Goal: Task Accomplishment & Management: Manage account settings

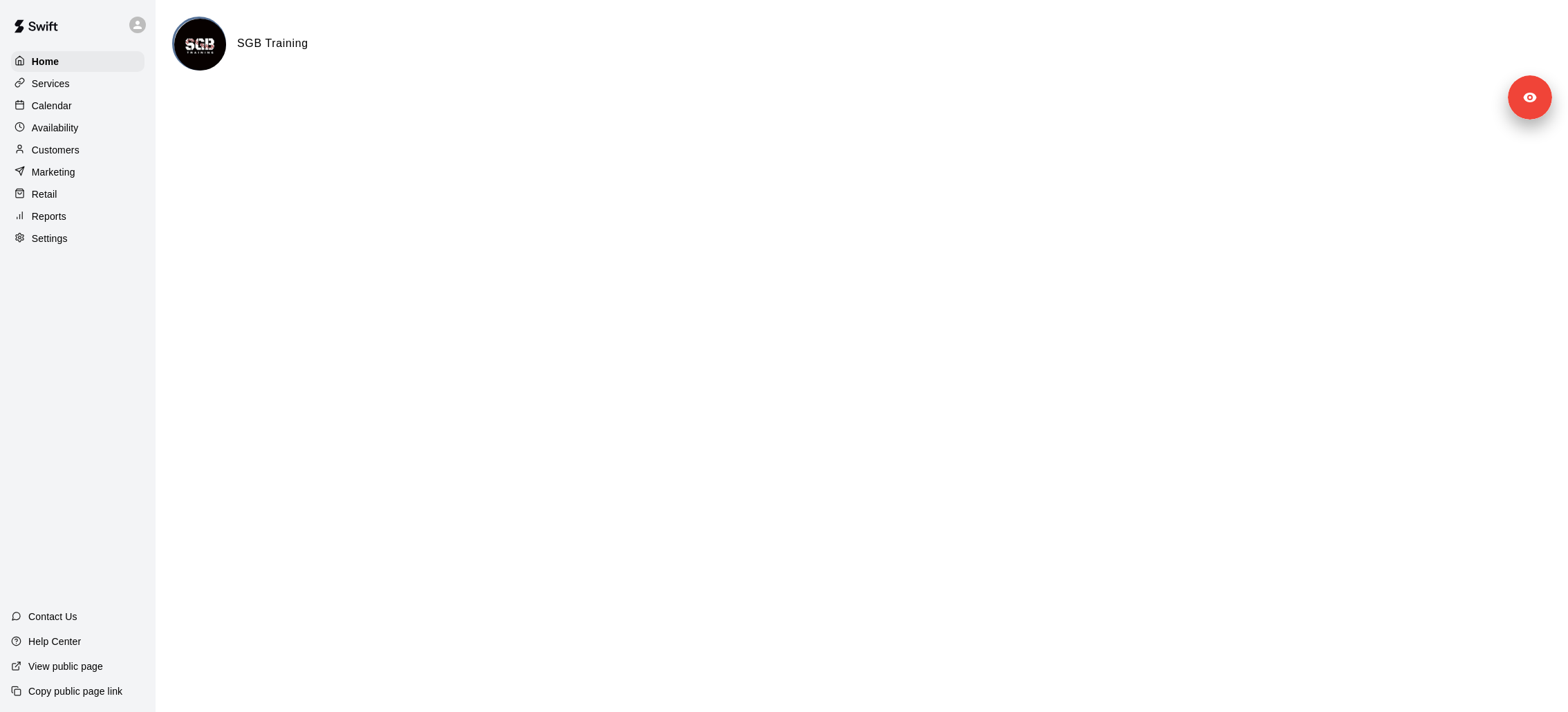
click at [117, 85] on div "Services" at bounding box center [78, 83] width 133 height 20
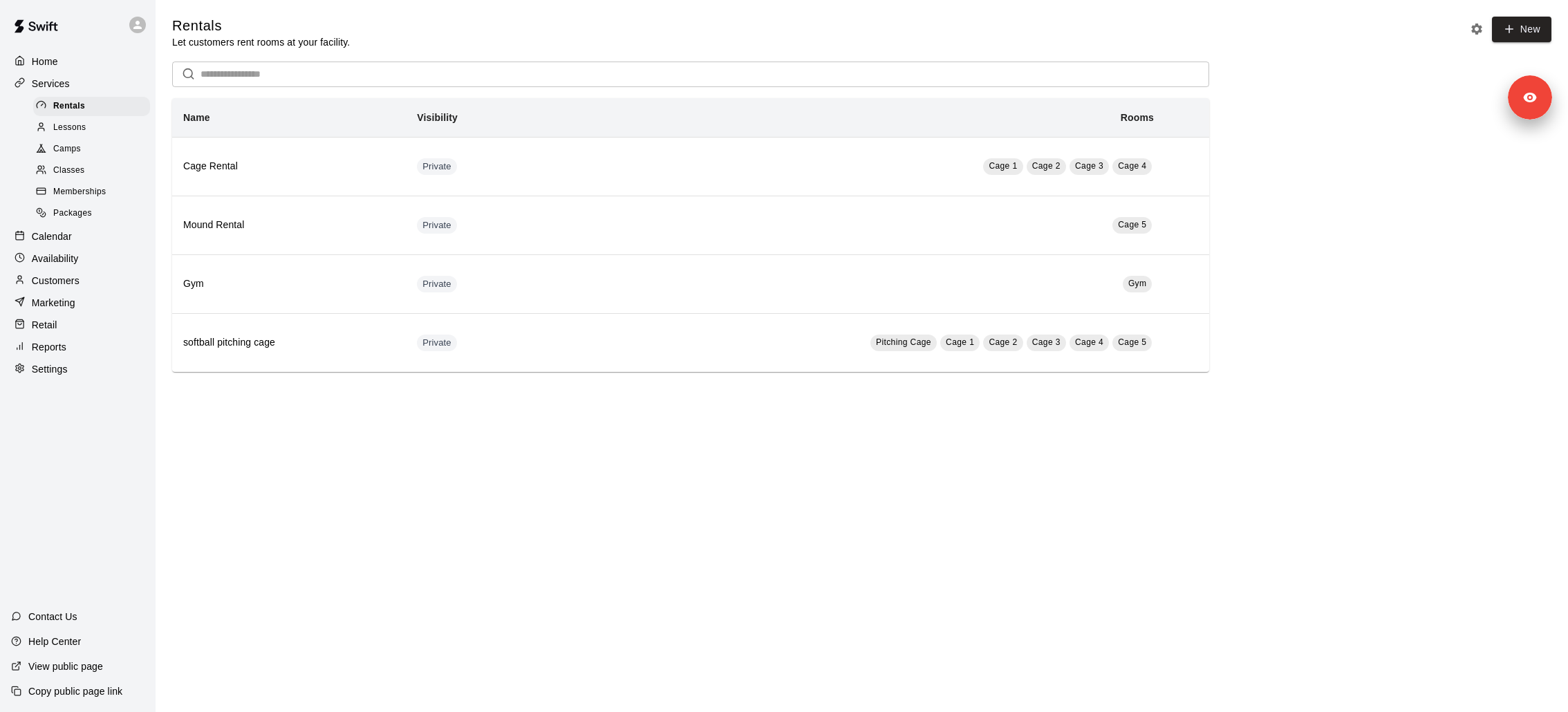
click at [56, 242] on p "Calendar" at bounding box center [52, 236] width 40 height 14
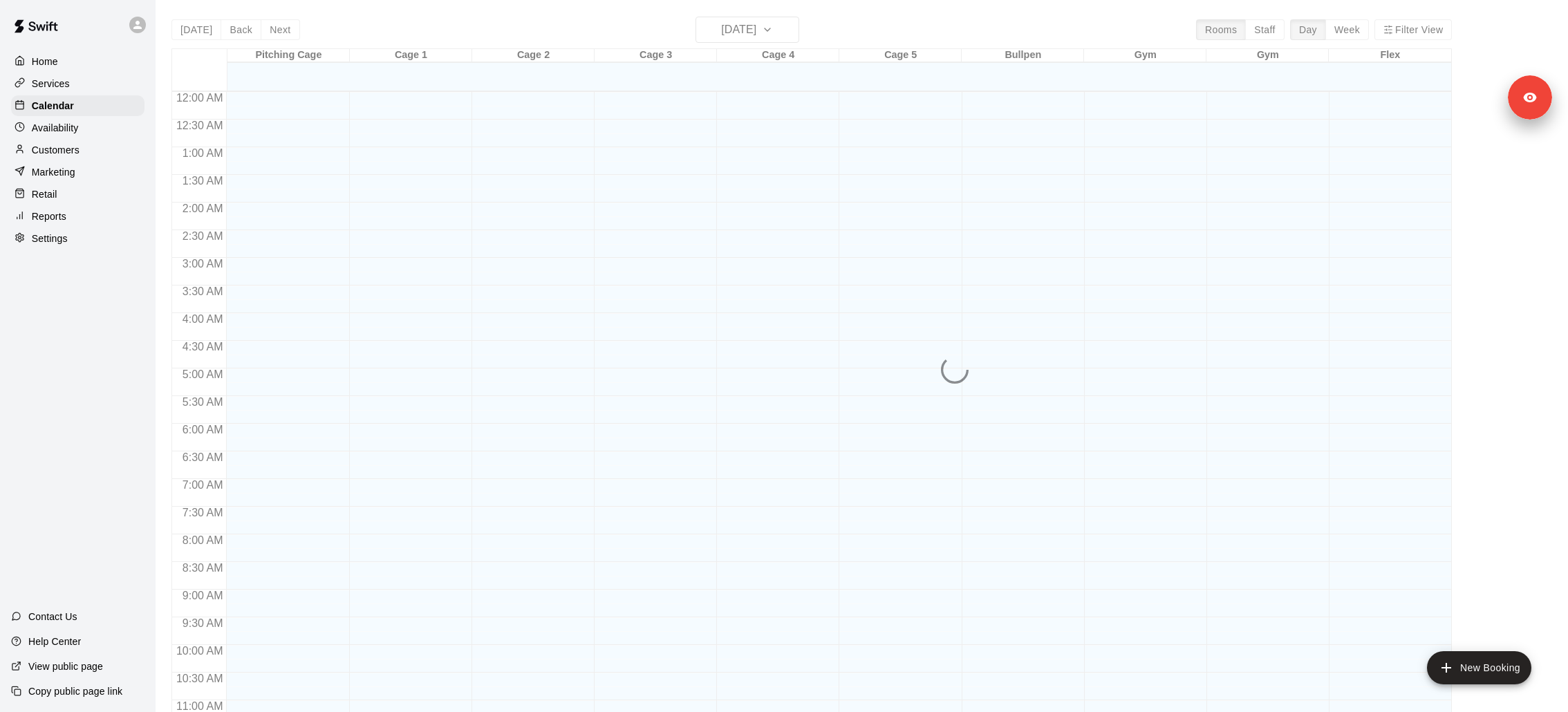
scroll to position [649, 0]
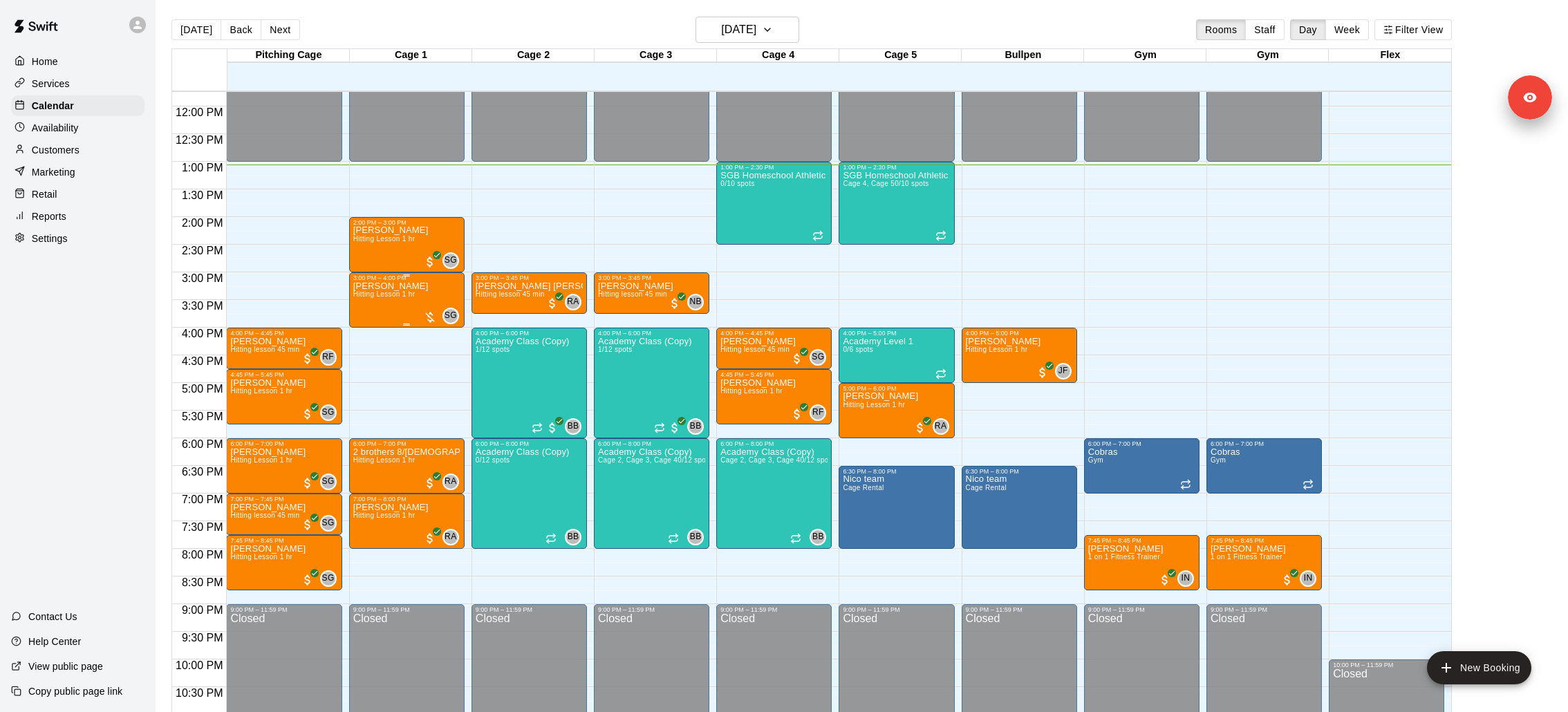
click at [389, 289] on div "[PERSON_NAME] Hitting Lesson 1 hr" at bounding box center [391, 637] width 76 height 712
click at [367, 298] on icon "edit" at bounding box center [367, 296] width 17 height 17
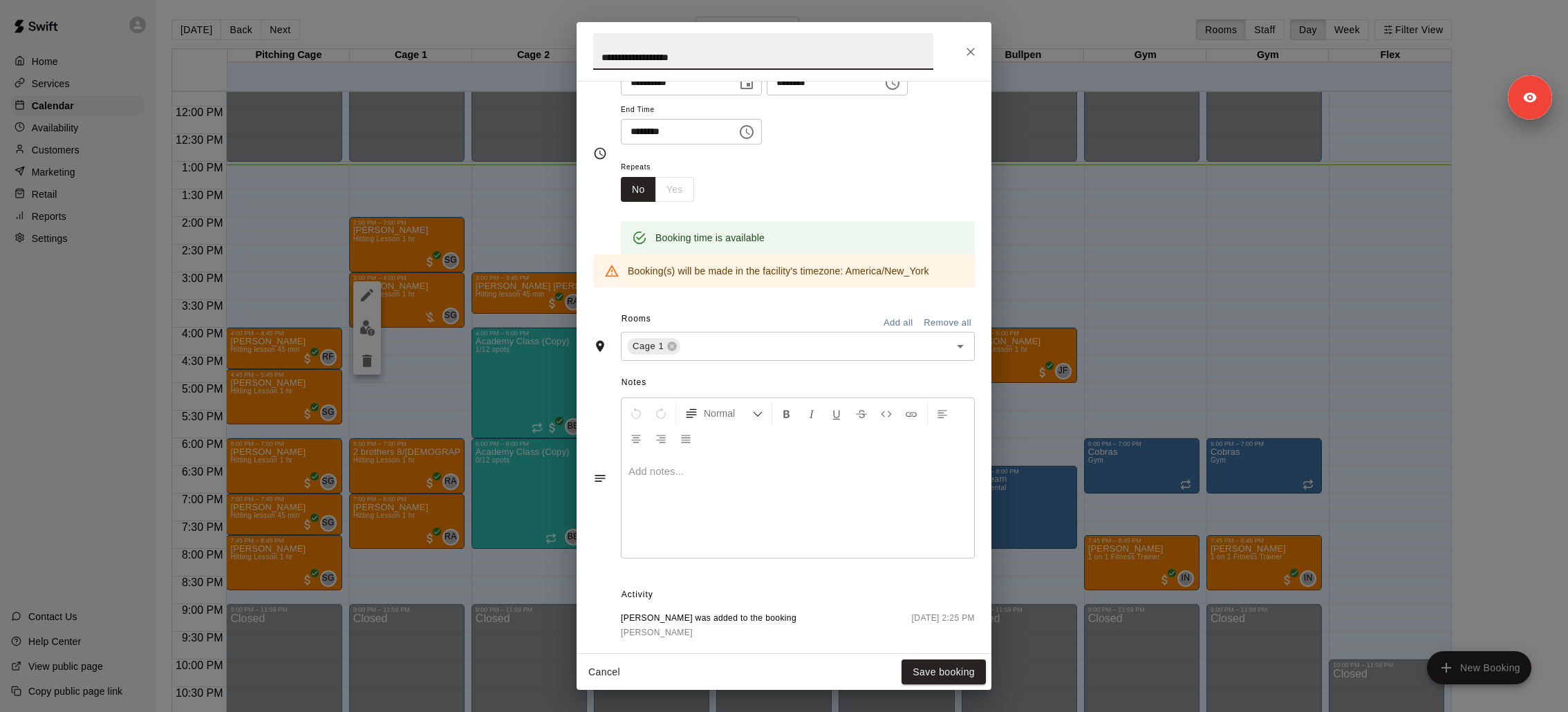
scroll to position [228, 0]
